Goal: Transaction & Acquisition: Purchase product/service

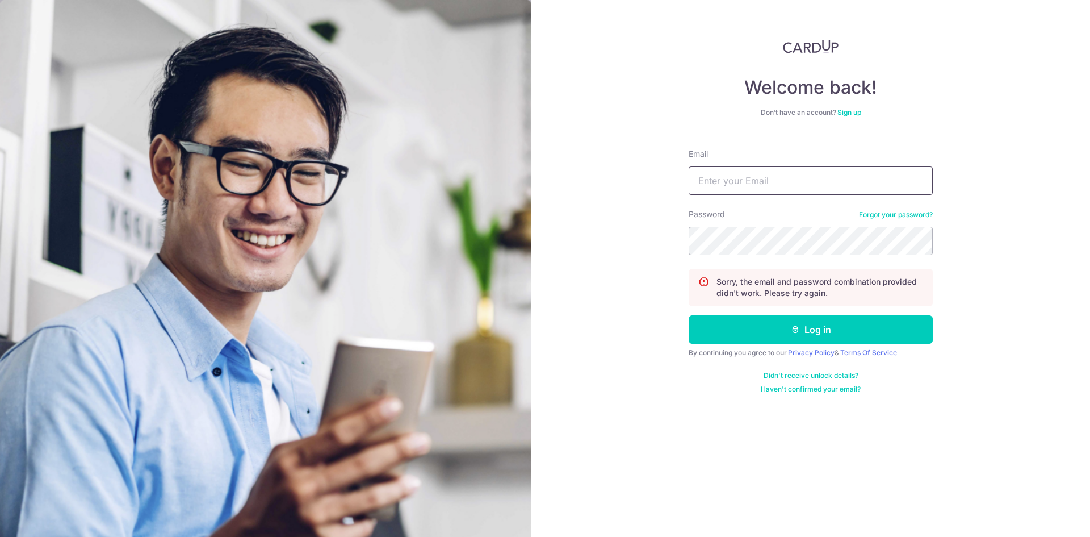
type input "[EMAIL_ADDRESS][PERSON_NAME][DOMAIN_NAME]"
click at [642, 235] on div "Welcome back! Don’t have an account? Sign up Email [EMAIL_ADDRESS][PERSON_NAME]…" at bounding box center [811, 268] width 559 height 537
click at [584, 262] on div "Welcome back! Don’t have an account? Sign up Email [EMAIL_ADDRESS][PERSON_NAME]…" at bounding box center [811, 268] width 559 height 537
click at [634, 250] on div "Welcome back! Don’t have an account? Sign up Email devendra.bansode@rediffmail.…" at bounding box center [811, 268] width 559 height 537
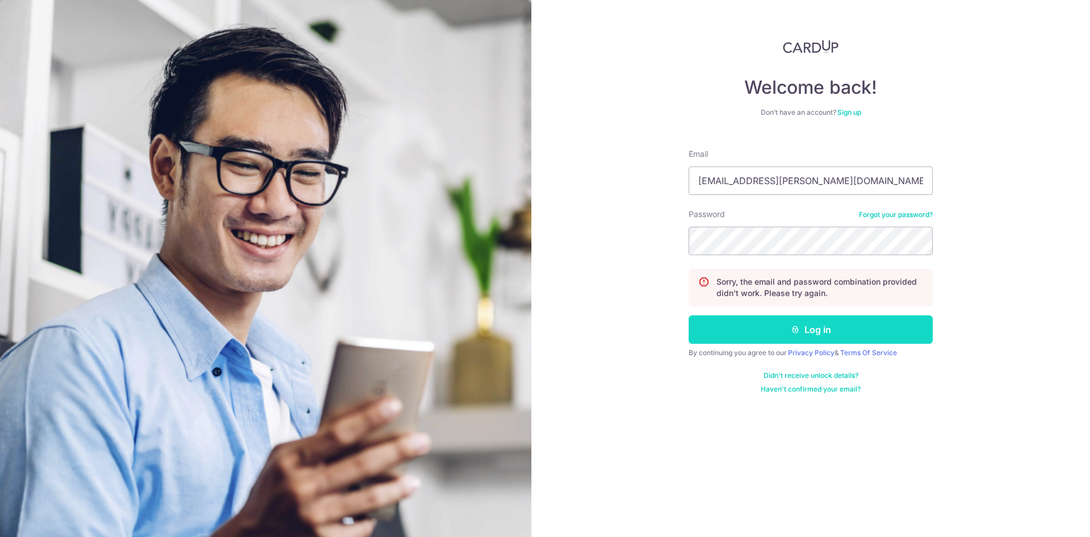
click at [790, 331] on button "Log in" at bounding box center [811, 329] width 244 height 28
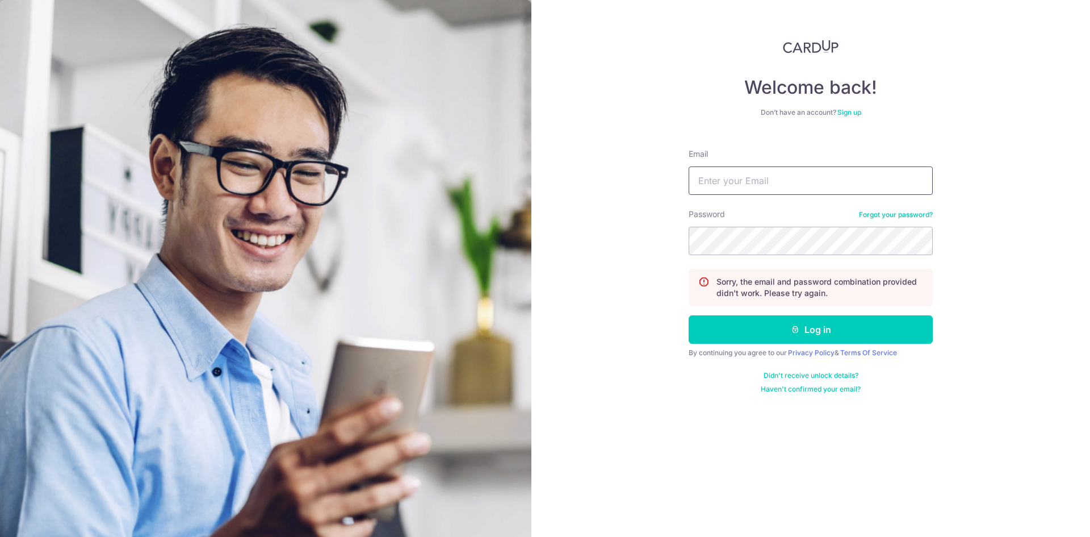
type input "[EMAIL_ADDRESS][PERSON_NAME][DOMAIN_NAME]"
click at [897, 215] on link "Forgot your password?" at bounding box center [896, 214] width 74 height 9
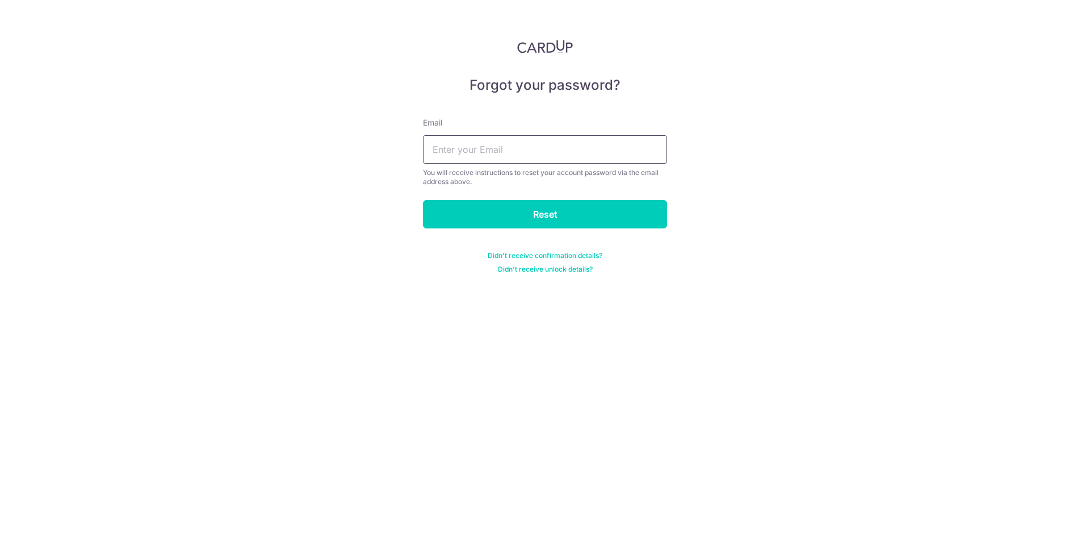
click at [490, 154] on input "text" at bounding box center [545, 149] width 244 height 28
type input "[EMAIL_ADDRESS][PERSON_NAME][DOMAIN_NAME]"
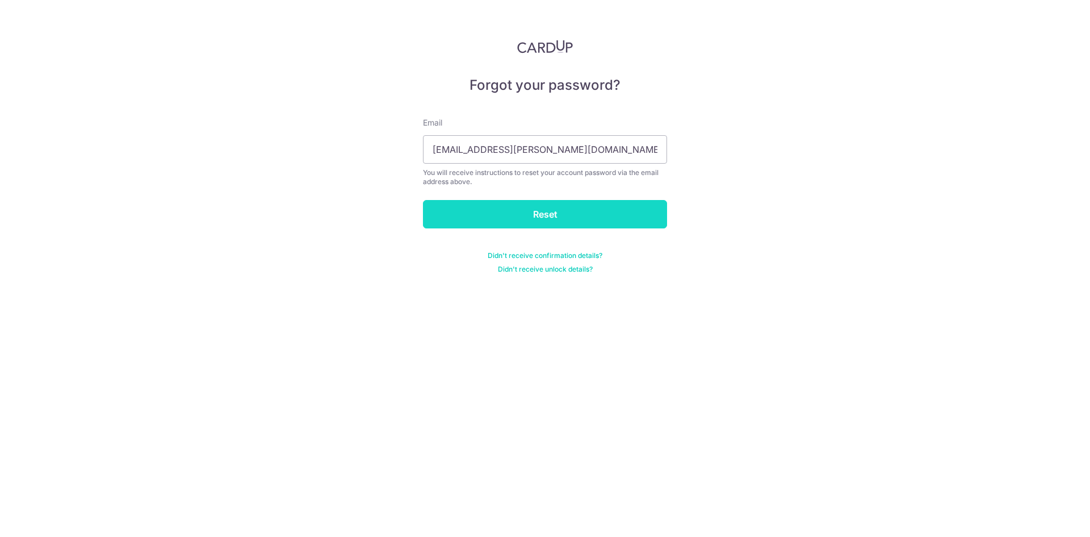
click at [520, 206] on input "Reset" at bounding box center [545, 214] width 244 height 28
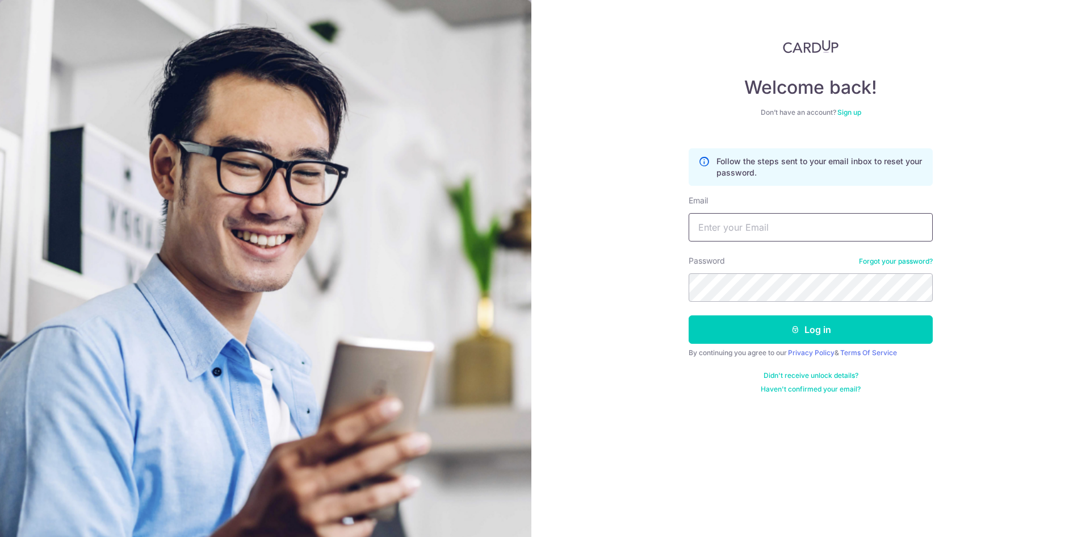
type input "[EMAIL_ADDRESS][PERSON_NAME][DOMAIN_NAME]"
drag, startPoint x: 834, startPoint y: 228, endPoint x: 662, endPoint y: 229, distance: 171.5
click at [662, 229] on div "Welcome back! Don’t have an account? Sign up Follow the steps sent to your emai…" at bounding box center [811, 268] width 559 height 537
click at [622, 292] on div "Welcome back! Don’t have an account? Sign up Follow the steps sent to your emai…" at bounding box center [811, 268] width 559 height 537
click at [689, 315] on button "Log in" at bounding box center [811, 329] width 244 height 28
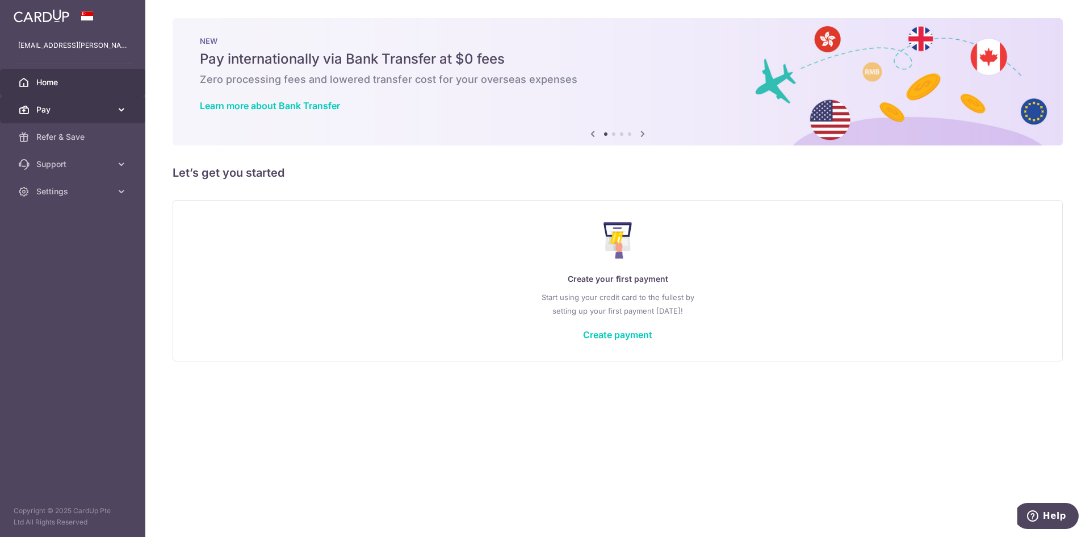
click at [57, 107] on span "Pay" at bounding box center [73, 109] width 75 height 11
click at [69, 112] on span "Pay" at bounding box center [73, 109] width 75 height 11
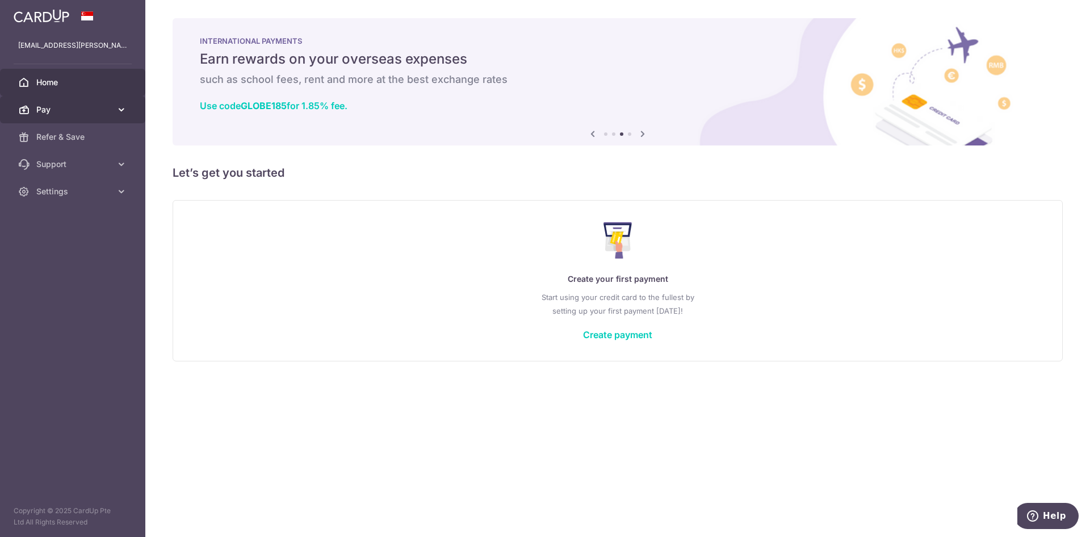
click at [66, 114] on span "Pay" at bounding box center [73, 109] width 75 height 11
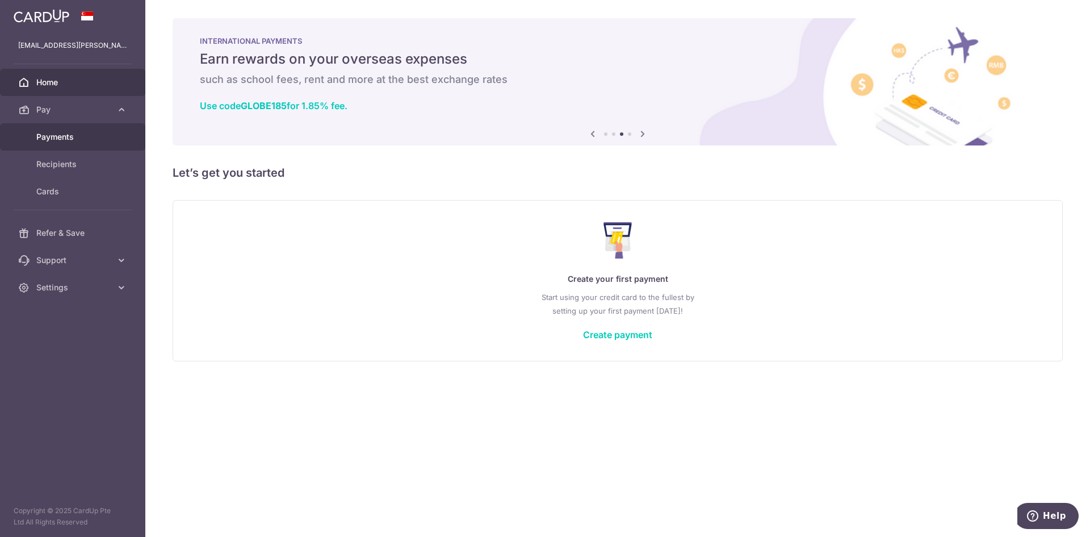
click at [60, 137] on span "Payments" at bounding box center [73, 136] width 75 height 11
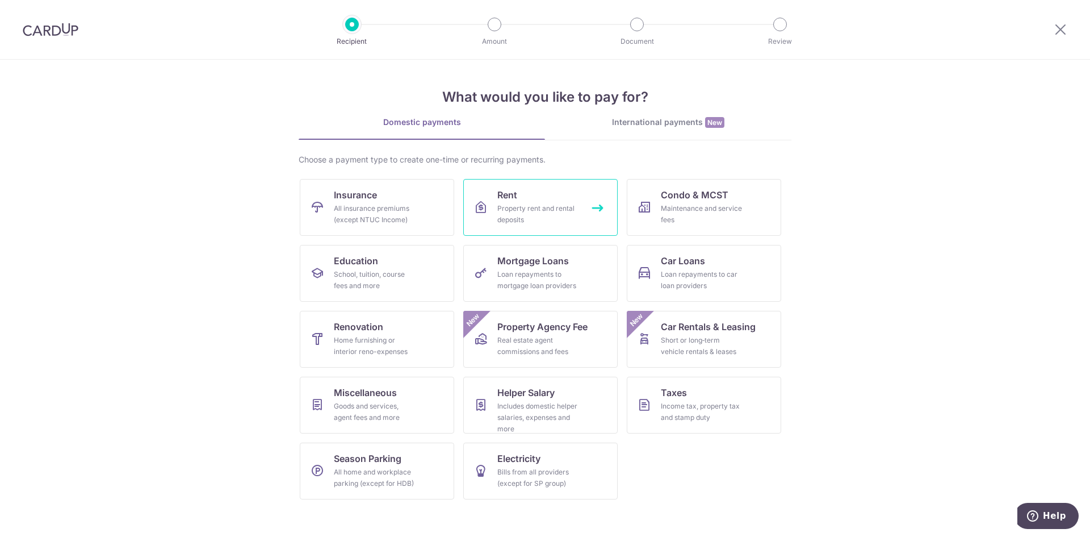
click at [534, 212] on div "Property rent and rental deposits" at bounding box center [538, 214] width 82 height 23
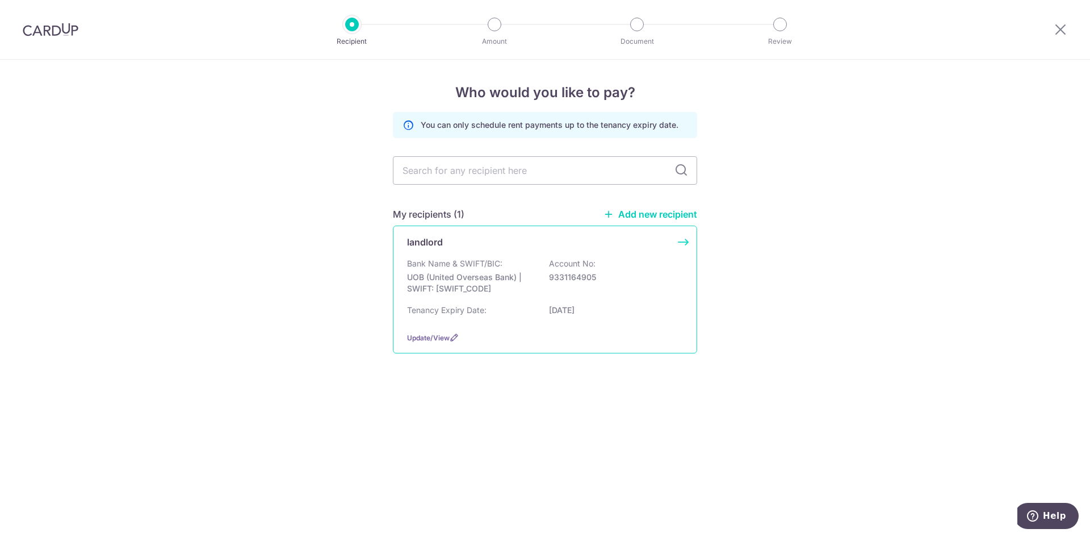
click at [680, 243] on div "landlord Bank Name & SWIFT/BIC: UOB (United Overseas Bank) | SWIFT: UOVBSGSGXXX…" at bounding box center [545, 289] width 304 height 128
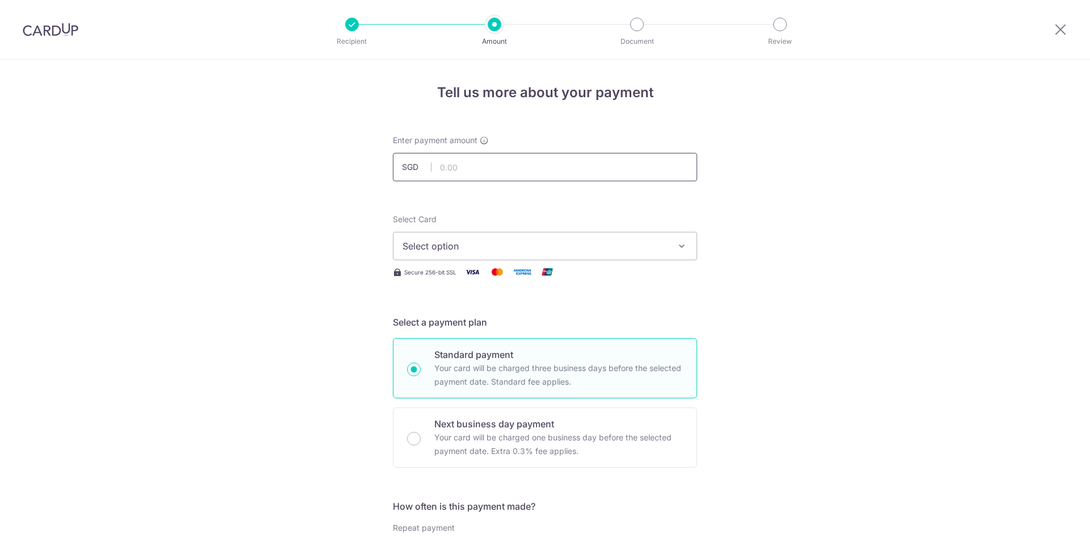
click at [481, 169] on input "text" at bounding box center [545, 167] width 304 height 28
click at [527, 246] on span "Select option" at bounding box center [535, 246] width 265 height 14
click at [499, 278] on span "Add credit card" at bounding box center [555, 277] width 265 height 11
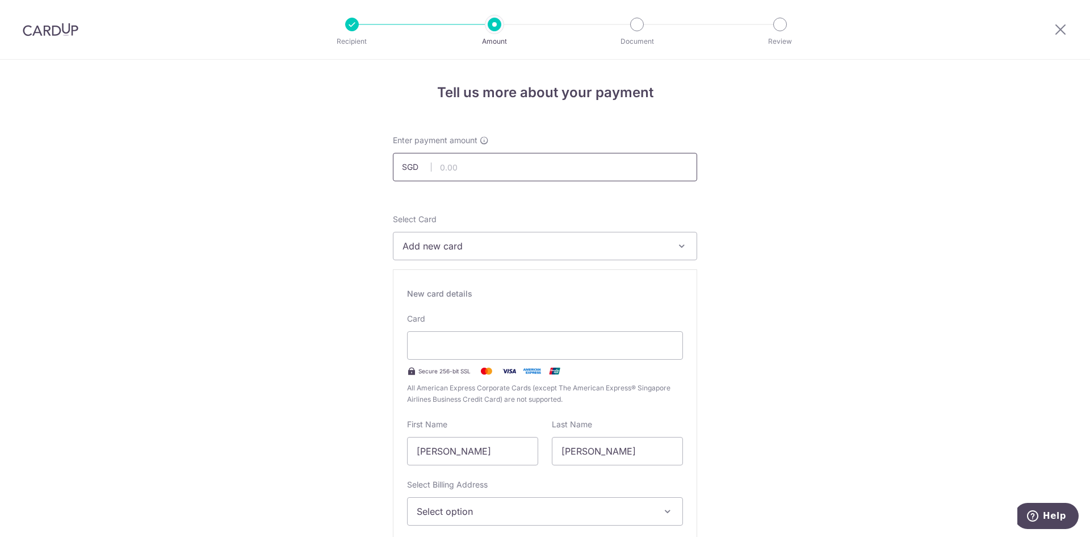
click at [477, 160] on input "text" at bounding box center [545, 167] width 304 height 28
type input "3,000.00"
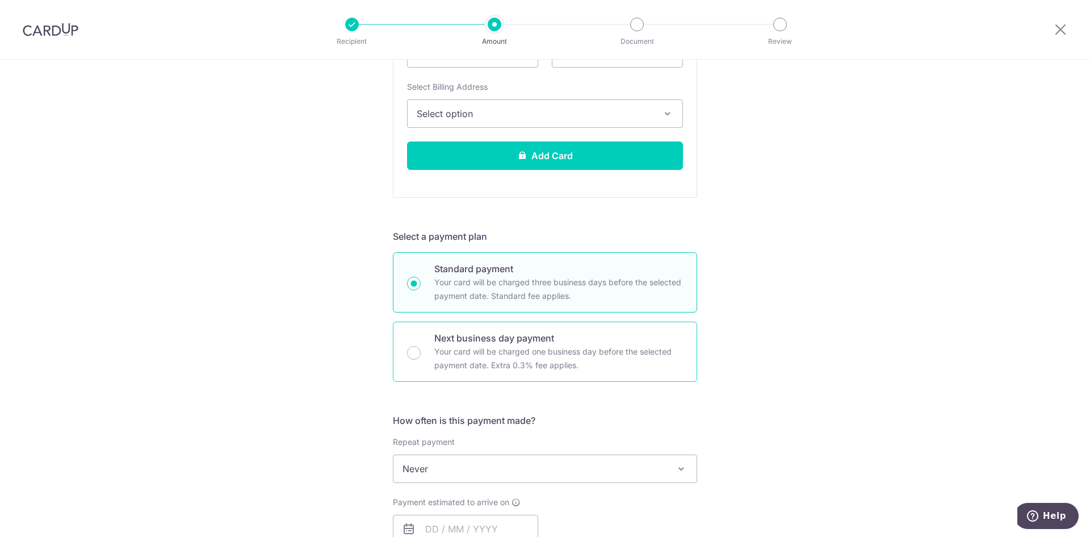
scroll to position [511, 0]
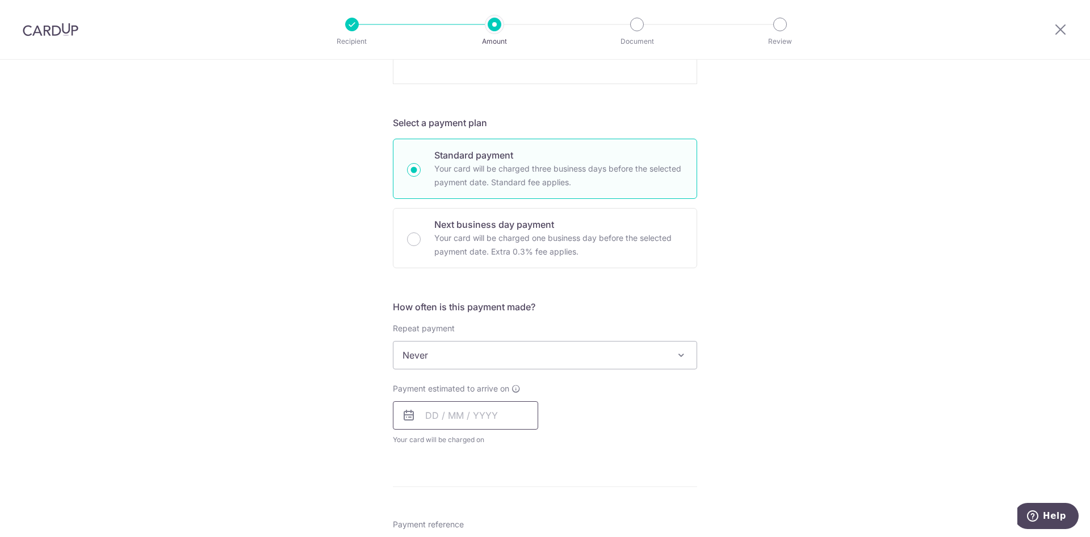
click at [425, 416] on input "text" at bounding box center [465, 415] width 145 height 28
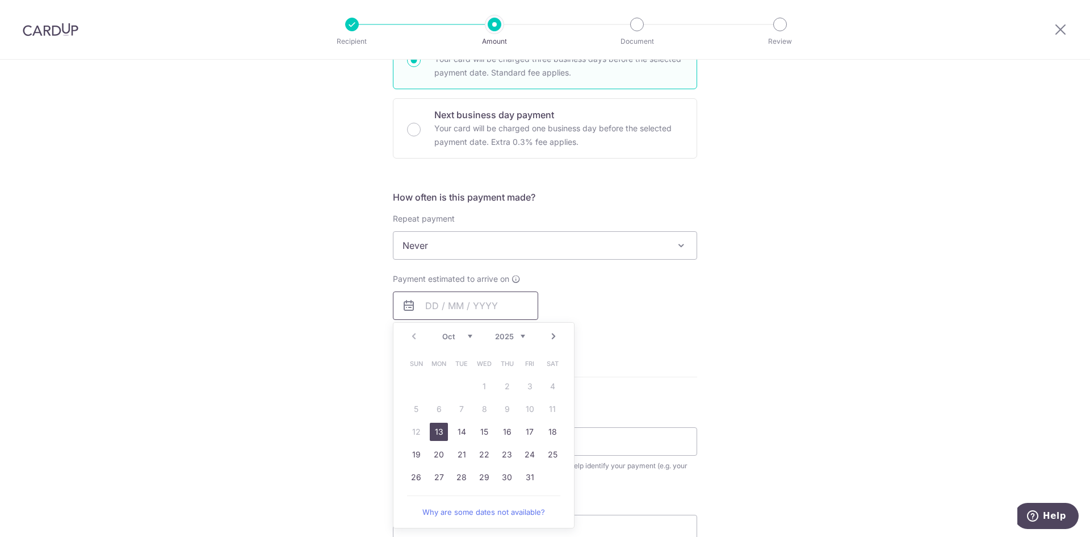
scroll to position [625, 0]
click at [551, 327] on link "Next" at bounding box center [554, 332] width 14 height 14
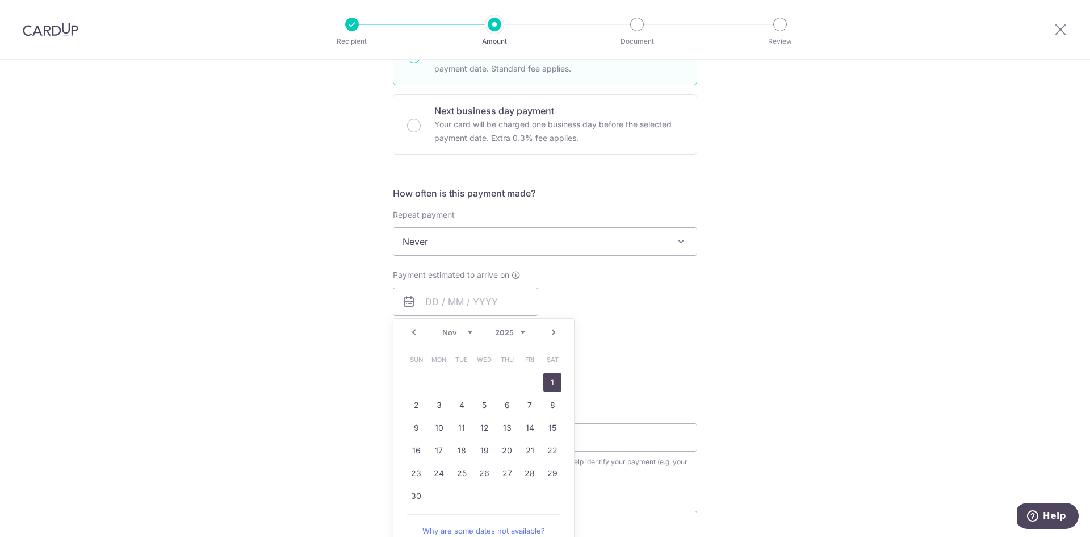
click at [549, 381] on link "1" at bounding box center [552, 382] width 18 height 18
type input "[DATE]"
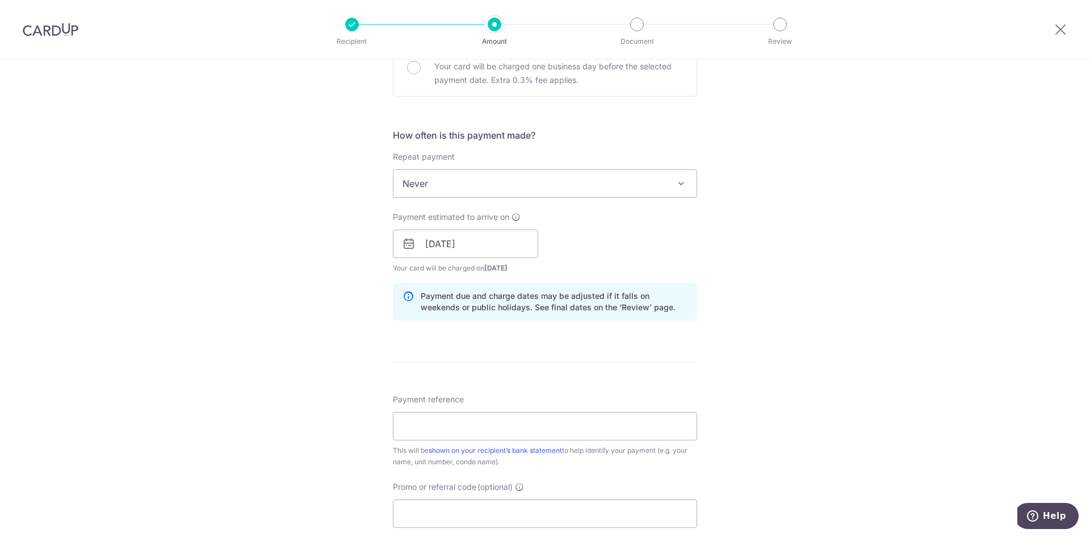
scroll to position [682, 0]
click at [527, 179] on span "Never" at bounding box center [545, 184] width 303 height 27
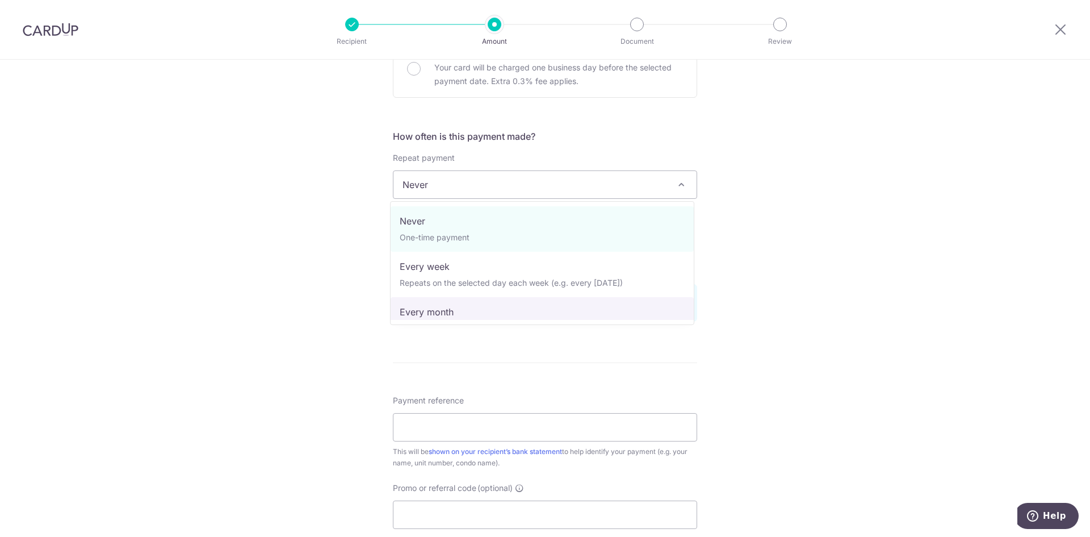
select select "3"
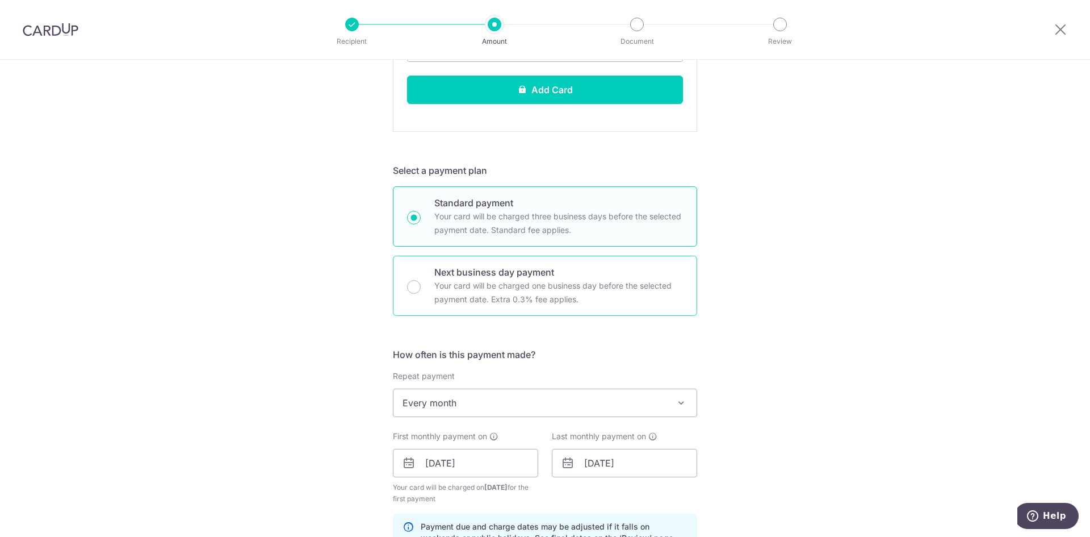
scroll to position [511, 0]
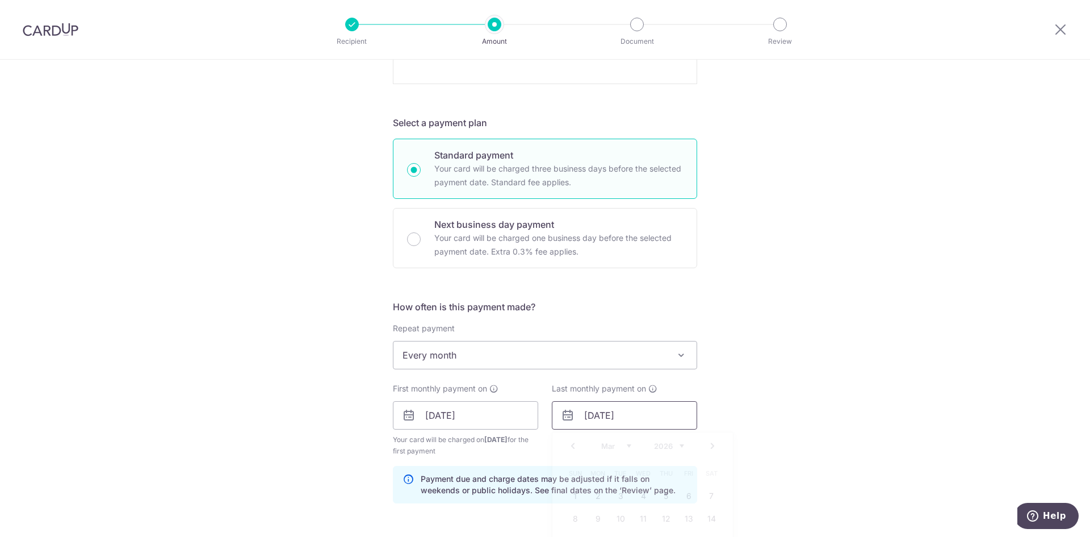
click at [636, 414] on input "[DATE]" at bounding box center [624, 415] width 145 height 28
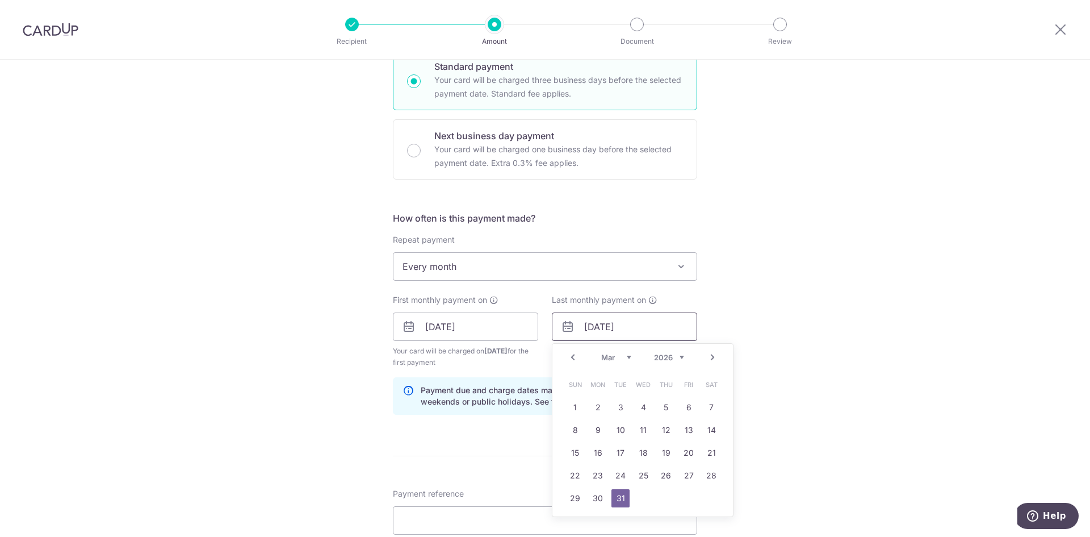
scroll to position [625, 0]
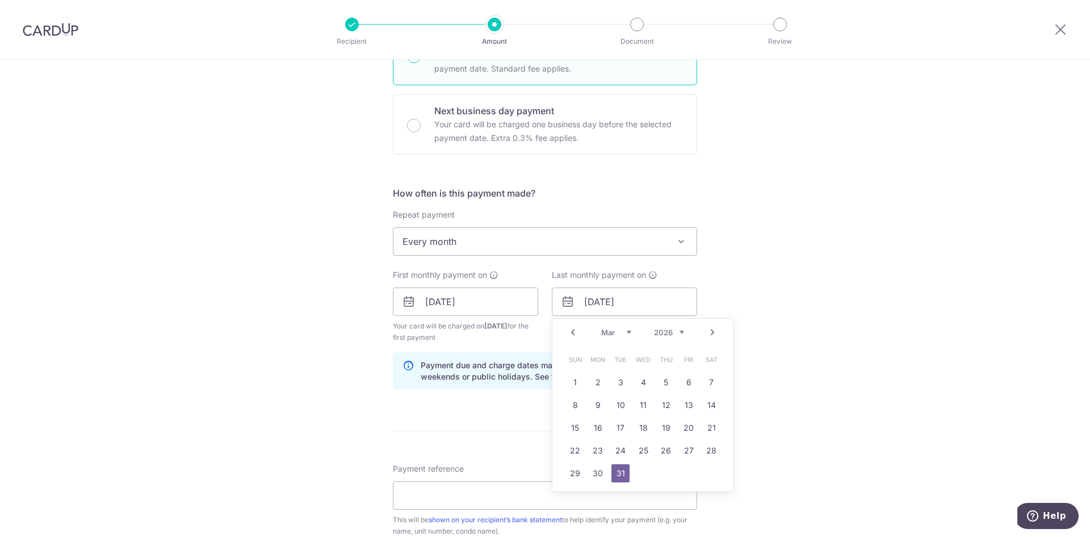
click at [574, 331] on link "Prev" at bounding box center [573, 332] width 14 height 14
click at [667, 381] on link "1" at bounding box center [666, 382] width 18 height 18
type input "01/01/2026"
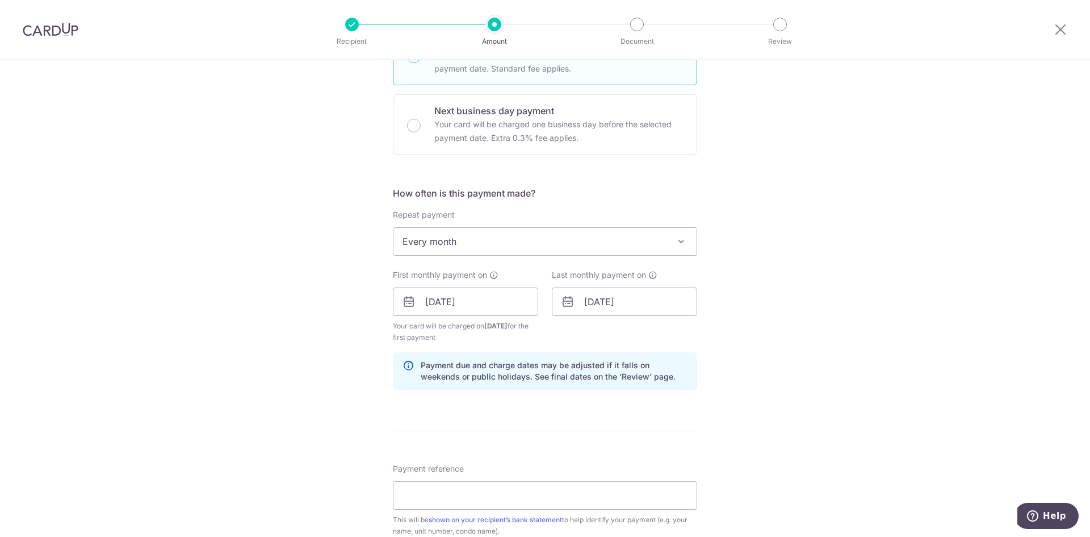
click at [727, 342] on div "Tell us more about your payment Enter payment amount SGD 3,000.00 3000.00 Selec…" at bounding box center [545, 133] width 1090 height 1397
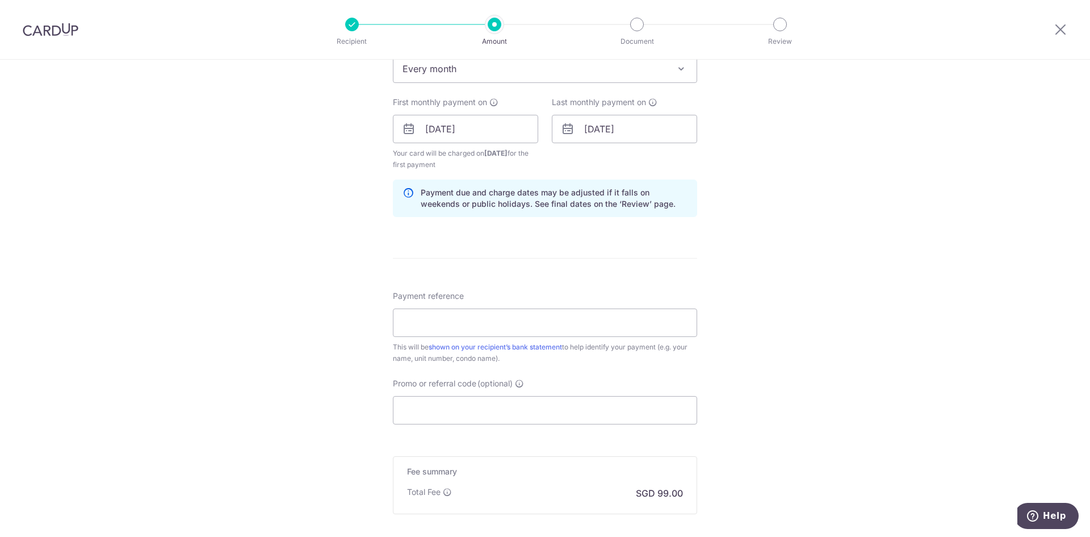
scroll to position [795, 0]
click at [449, 411] on input "Promo or referral code (optional)" at bounding box center [545, 412] width 304 height 28
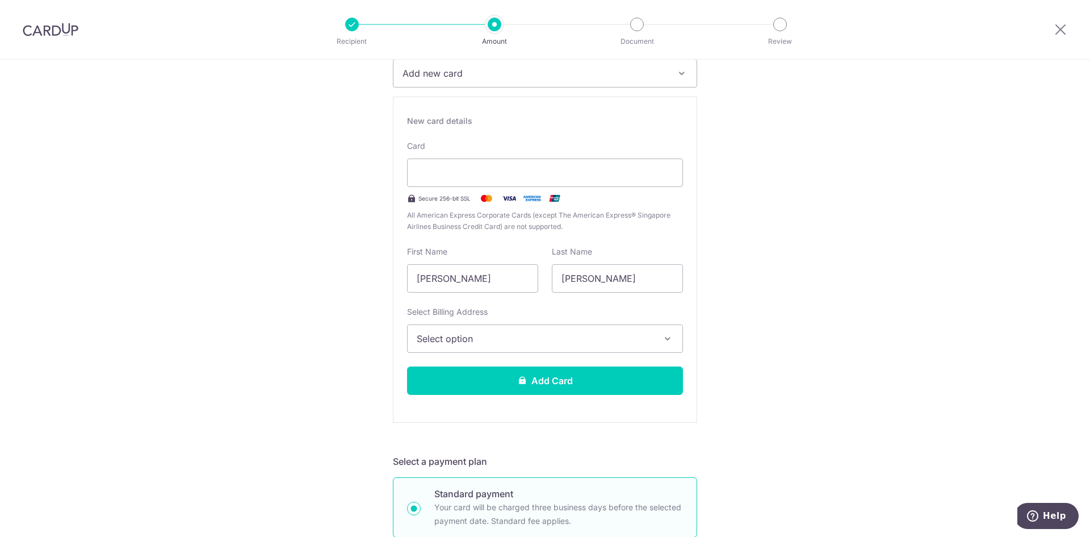
scroll to position [170, 0]
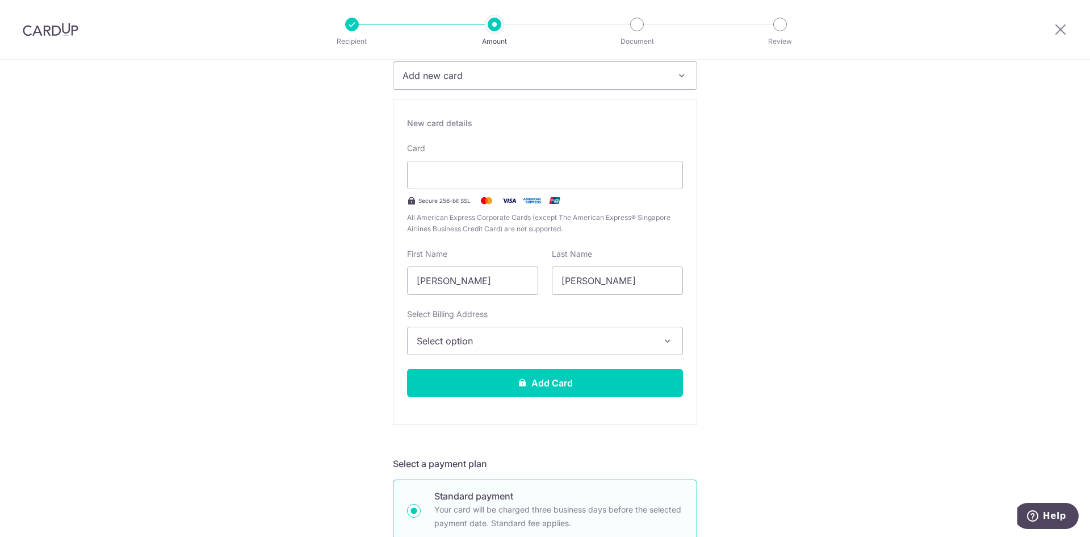
click at [550, 334] on span "Select option" at bounding box center [535, 341] width 236 height 14
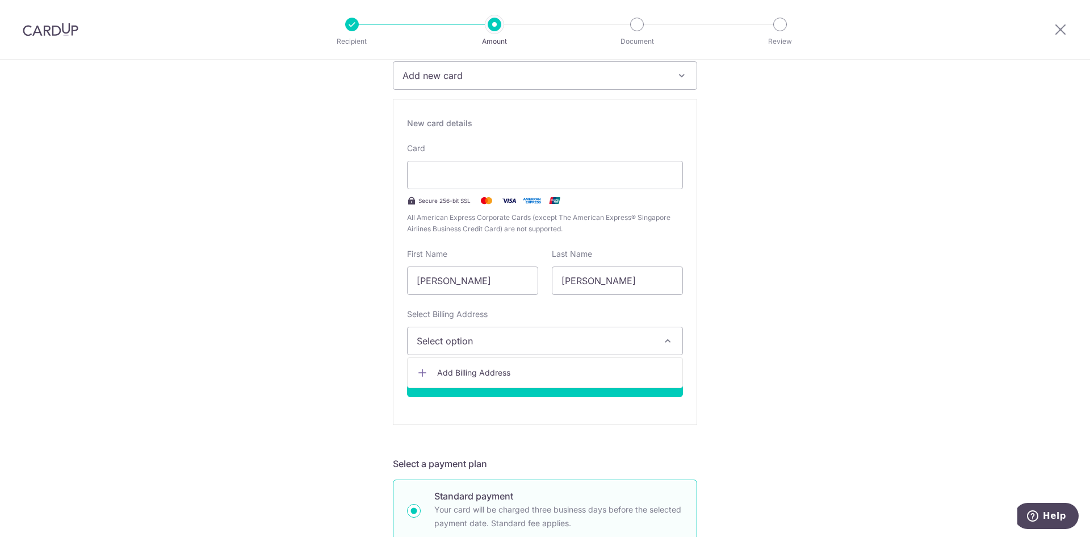
click at [517, 371] on span "Add Billing Address" at bounding box center [555, 372] width 236 height 11
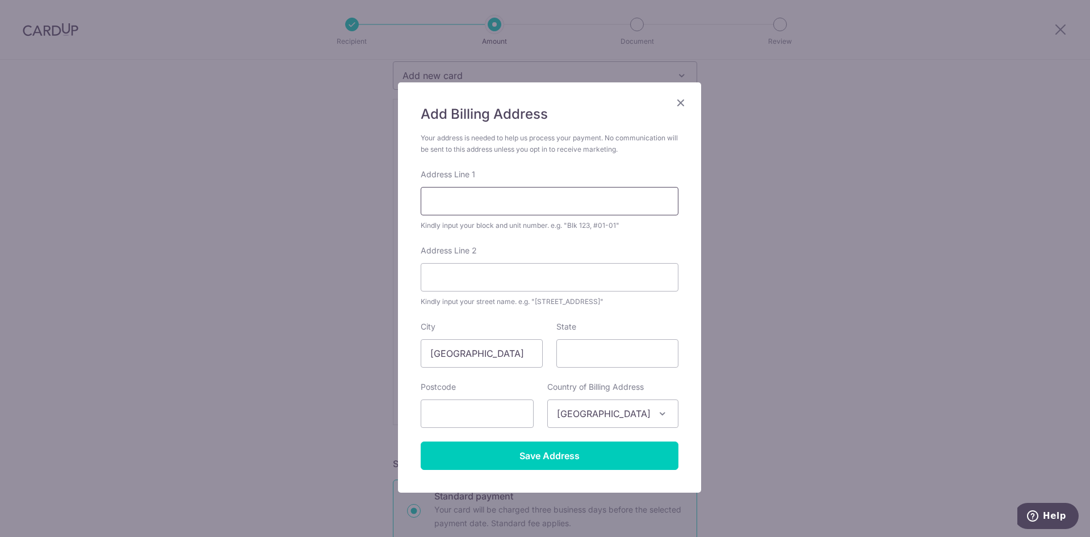
click at [500, 206] on input "Address Line 1" at bounding box center [550, 201] width 258 height 28
type input "block 110 , unit no 03#1050 hougang ave 1"
click at [635, 350] on input "State" at bounding box center [618, 353] width 122 height 28
type input "singapore"
click at [498, 410] on input "text" at bounding box center [477, 413] width 113 height 28
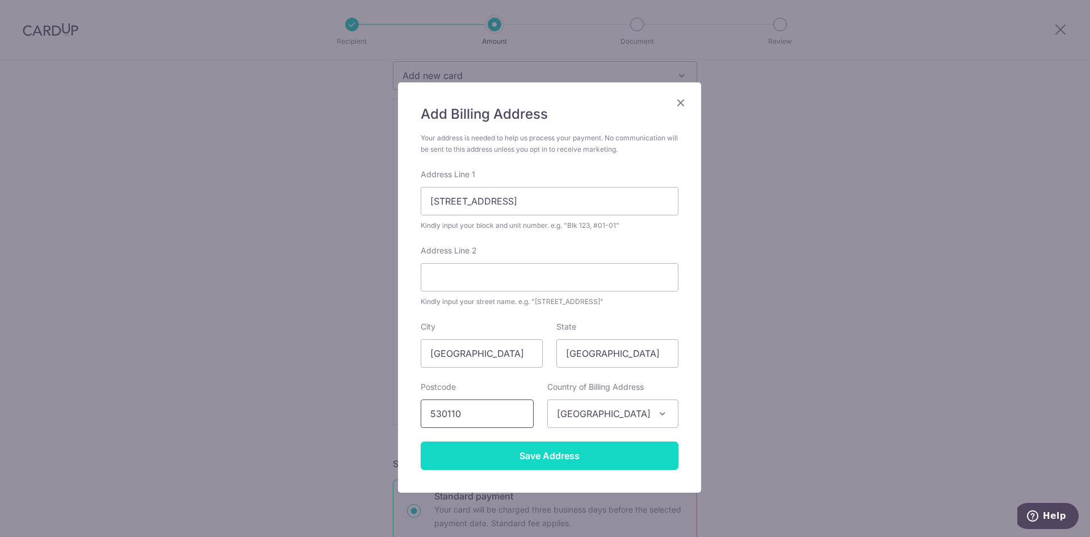
type input "530110"
click at [557, 466] on input "Save Address" at bounding box center [550, 455] width 258 height 28
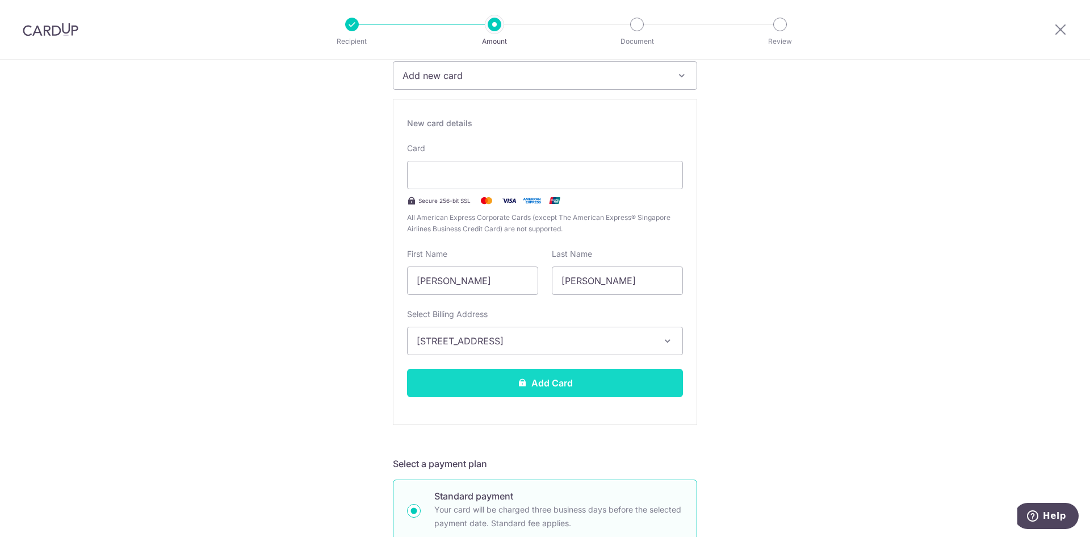
click at [529, 377] on button "Add Card" at bounding box center [545, 383] width 276 height 28
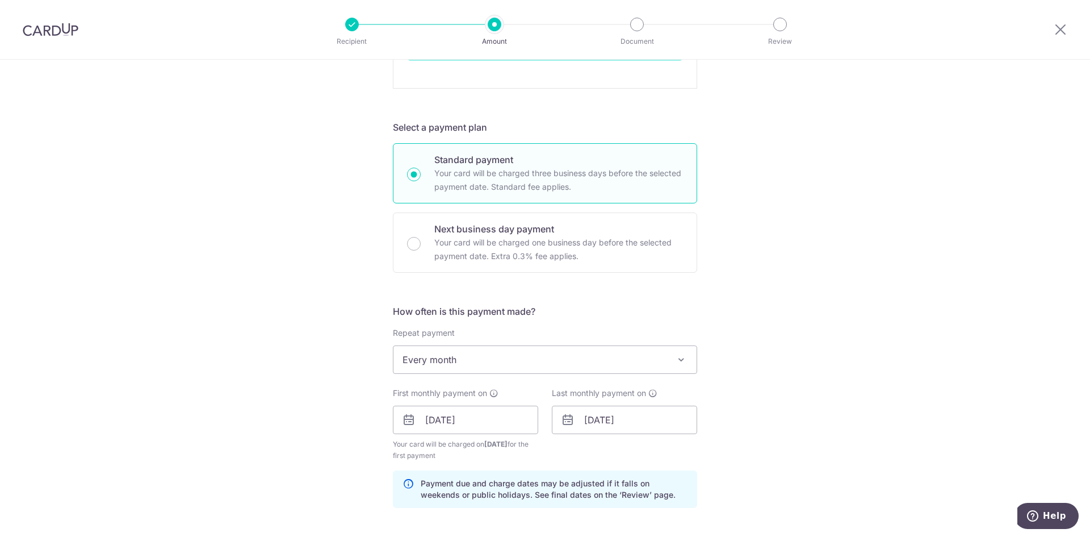
scroll to position [511, 0]
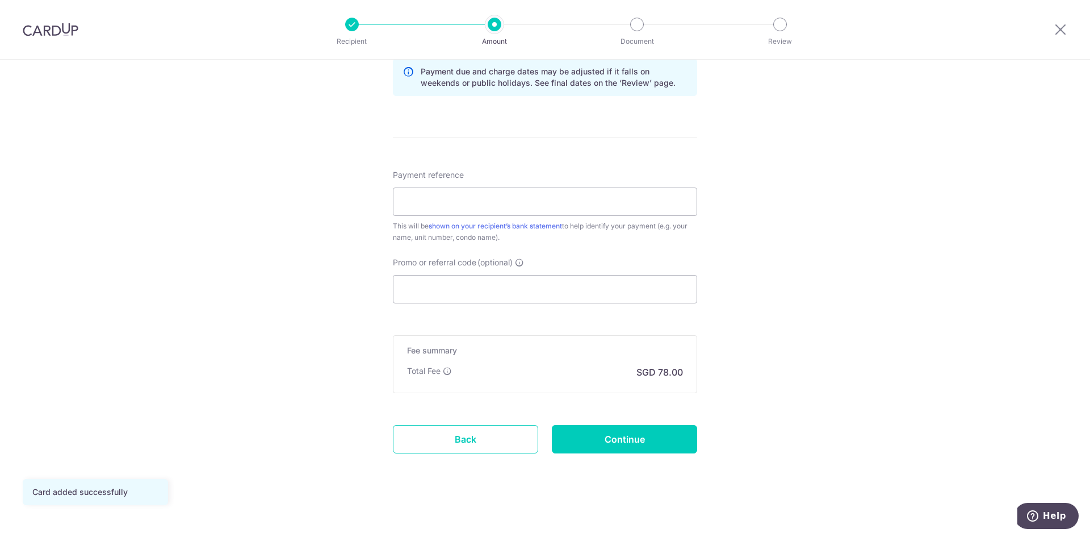
scroll to position [597, 0]
click at [471, 287] on input "Promo or referral code (optional)" at bounding box center [545, 287] width 304 height 28
click at [480, 208] on input "Payment reference" at bounding box center [545, 200] width 304 height 28
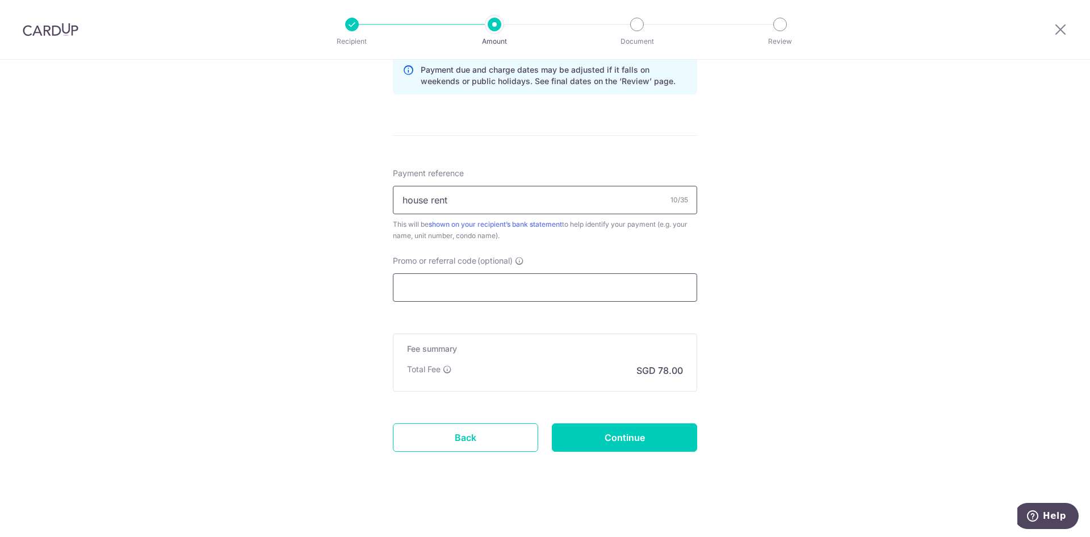
type input "house rent"
click at [477, 287] on input "Promo or referral code (optional)" at bounding box center [545, 287] width 304 height 28
click at [463, 288] on input "Promo or referral code (optional)" at bounding box center [545, 287] width 304 height 28
paste input "ABDULHAFIZGANIS155"
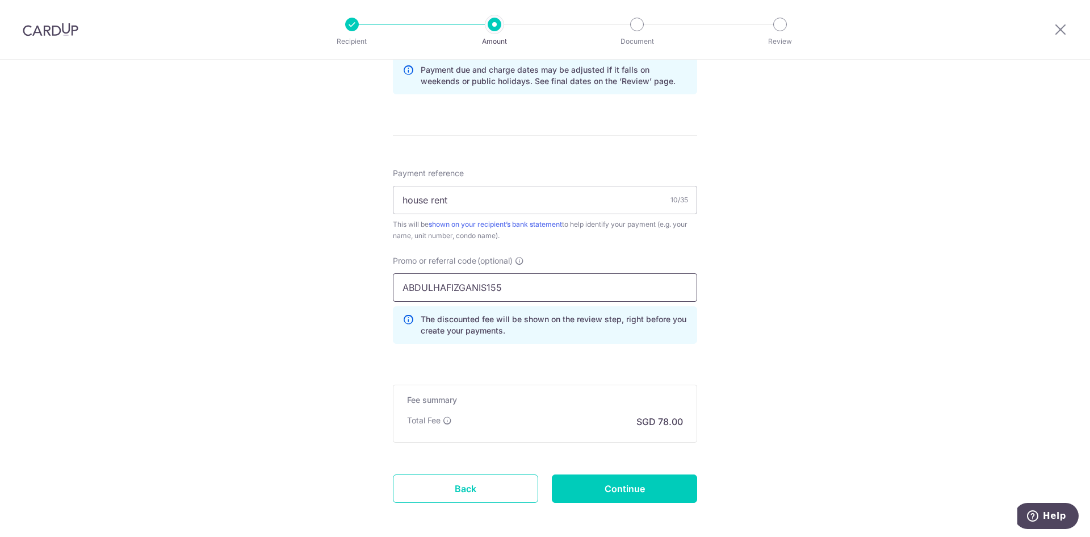
type input "ABDULHAFIZGANIS155"
click at [739, 345] on div "Tell us more about your payment Enter payment amount SGD 3,000.00 3000.00 Card …" at bounding box center [545, 25] width 1090 height 1125
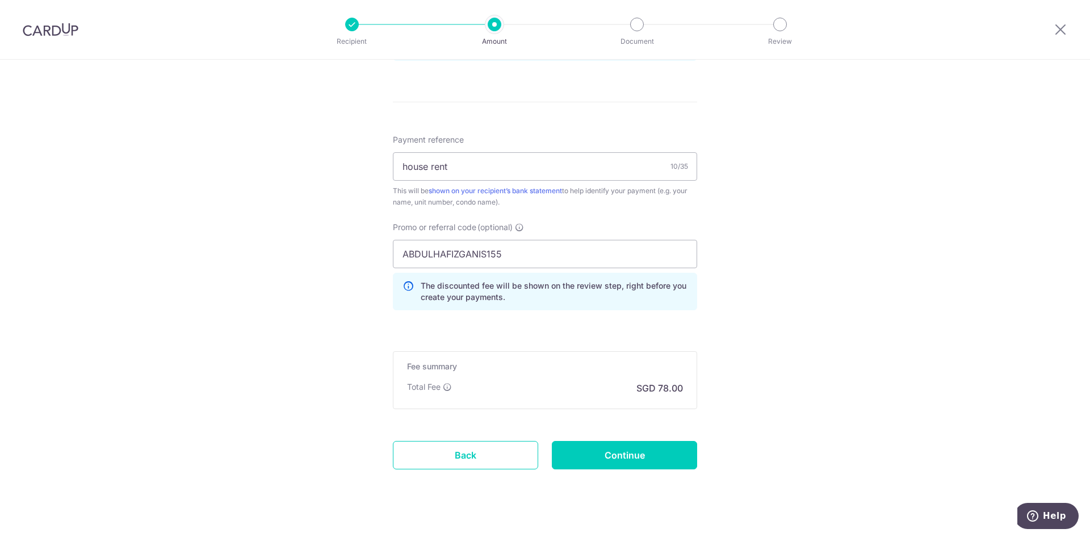
scroll to position [648, 0]
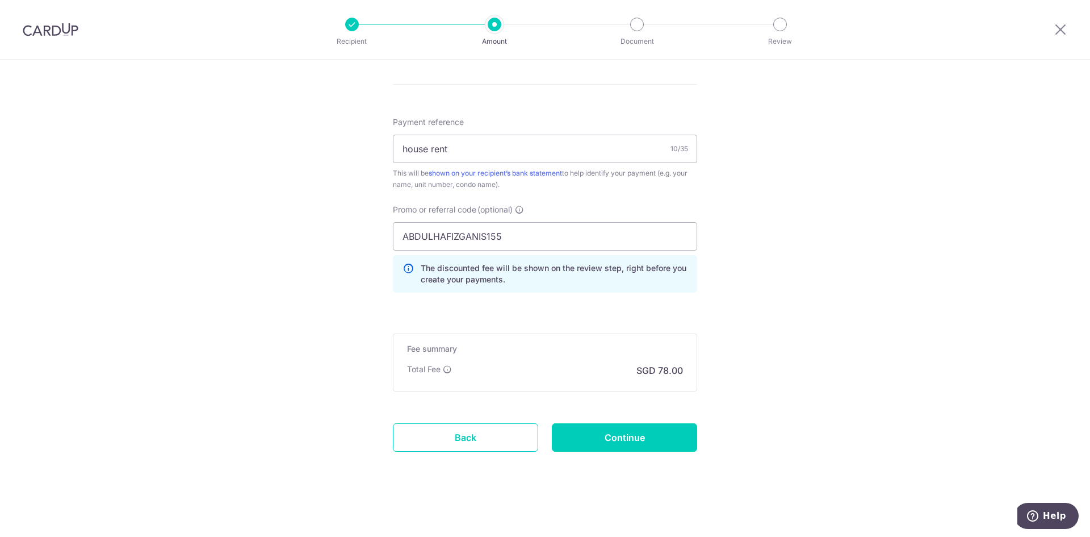
click at [492, 294] on div "Promo or referral code (optional) ABDULHAFIZGANIS155 The discounted fee will be…" at bounding box center [545, 253] width 318 height 98
click at [606, 429] on input "Continue" at bounding box center [624, 437] width 145 height 28
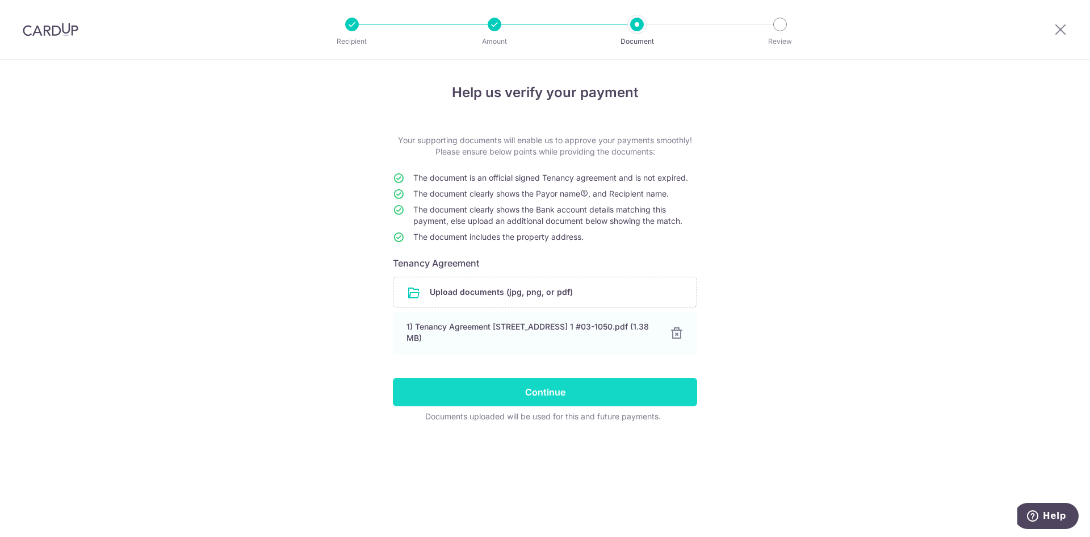
click at [527, 384] on input "Continue" at bounding box center [545, 392] width 304 height 28
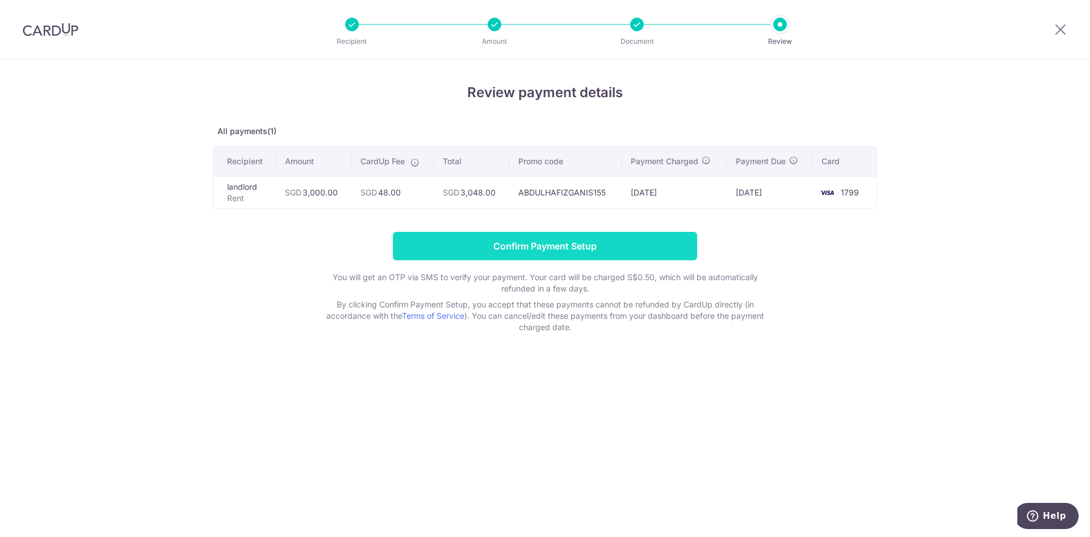
click at [588, 245] on input "Confirm Payment Setup" at bounding box center [545, 246] width 304 height 28
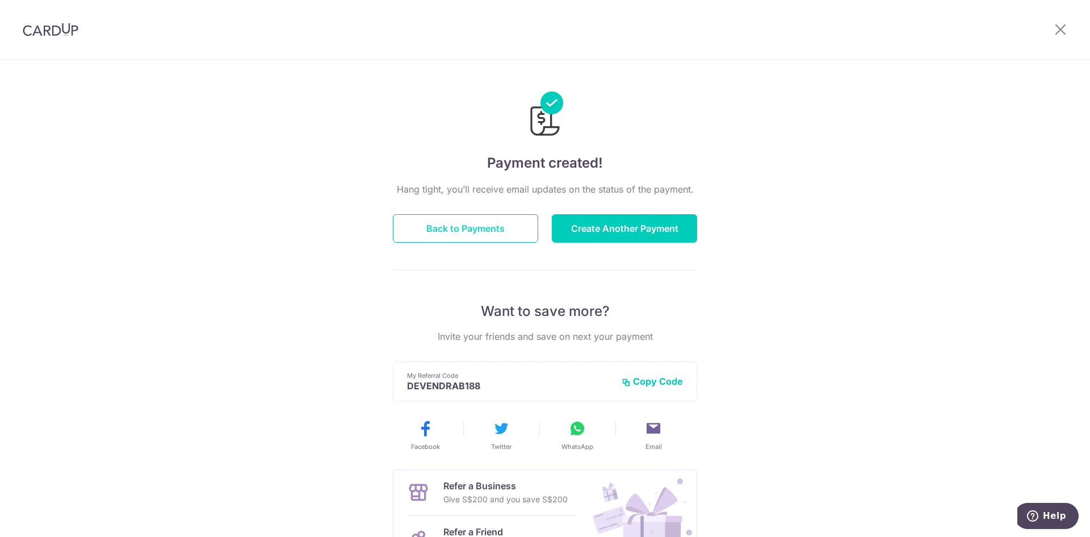
click at [496, 227] on button "Back to Payments" at bounding box center [465, 228] width 145 height 28
